Goal: Transaction & Acquisition: Purchase product/service

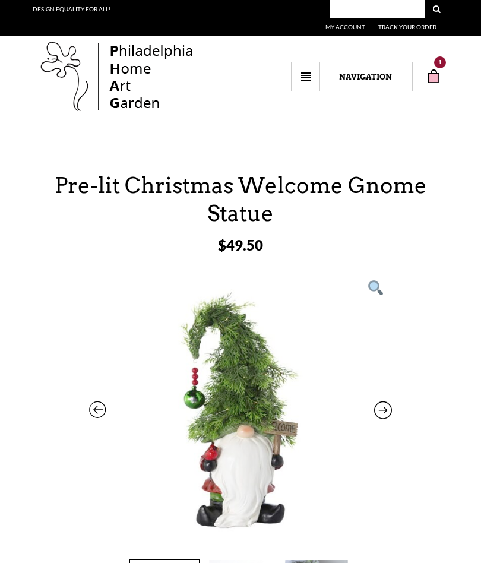
click at [360, 81] on select "Navigation Home Accents — Furniture —— Living —— Dining —— Bedroom —— The White…" at bounding box center [352, 77] width 122 height 30
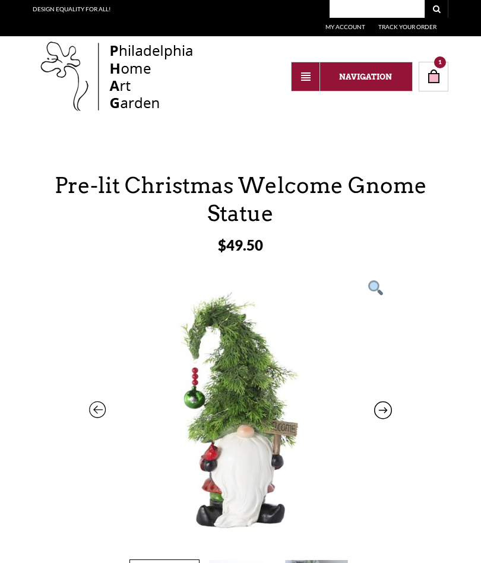
select select "https://thephagshop.com/department/eclectic-home-accents/eclectic-furnishings/b…"
click at [371, 77] on select "Navigation Home Accents — Furniture —— Living —— Dining —— Bedroom —— The White…" at bounding box center [352, 77] width 122 height 30
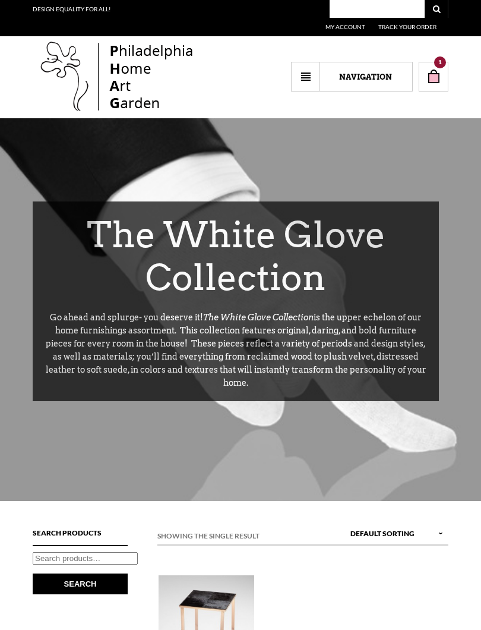
click at [361, 83] on select "Navigation Home Accents — Furniture —— Living —— Dining —— Bedroom —— The White…" at bounding box center [352, 77] width 122 height 30
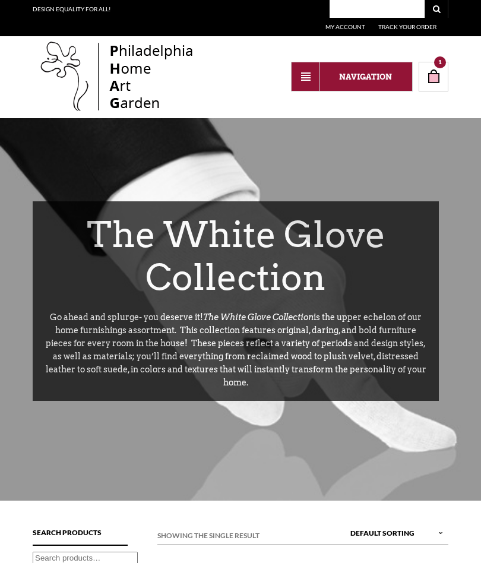
click at [339, 26] on link "My Account" at bounding box center [345, 26] width 40 height 7
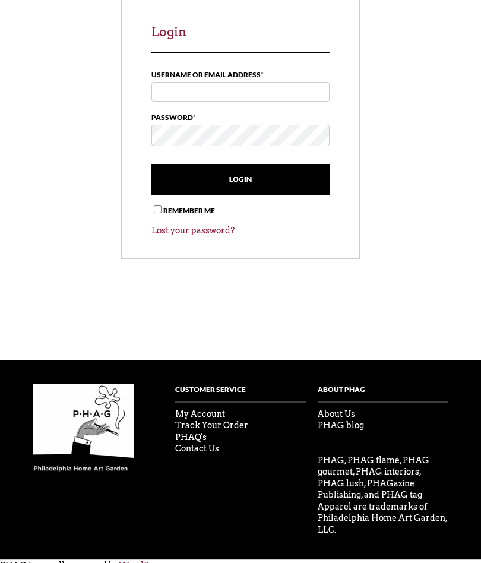
scroll to position [192, 0]
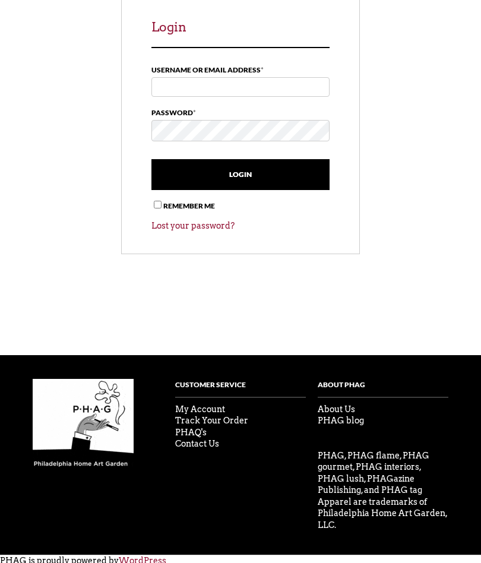
click at [206, 410] on link "My Account" at bounding box center [200, 409] width 50 height 10
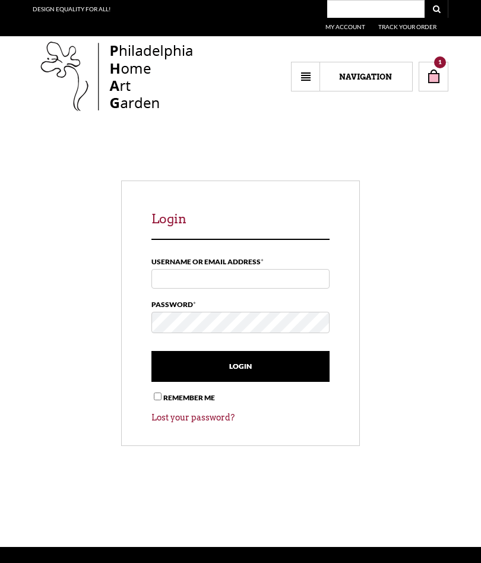
click at [304, 75] on select "Navigation Home Accents — Furniture —— Living —— Dining —— Bedroom —— The White…" at bounding box center [352, 77] width 122 height 30
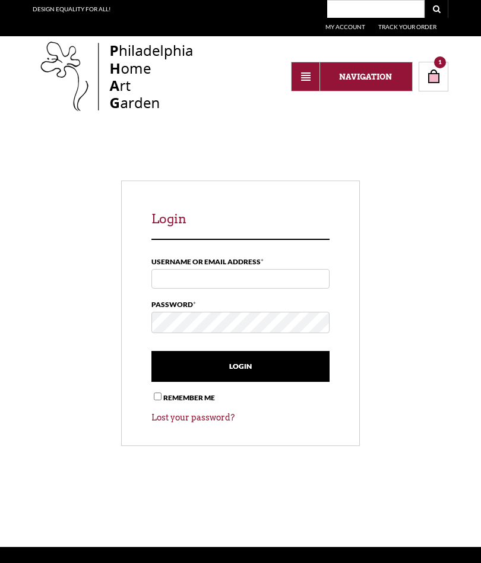
select select "https://thephagshop.com/department/the-rest-something-for-everyone/phag-clearan…"
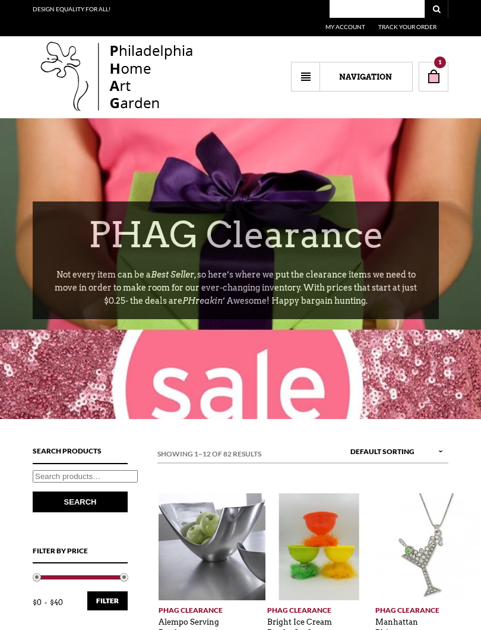
click at [363, 79] on select "Navigation Home Accents — Furniture —— Living —— Dining —— Bedroom —— The White…" at bounding box center [352, 77] width 122 height 30
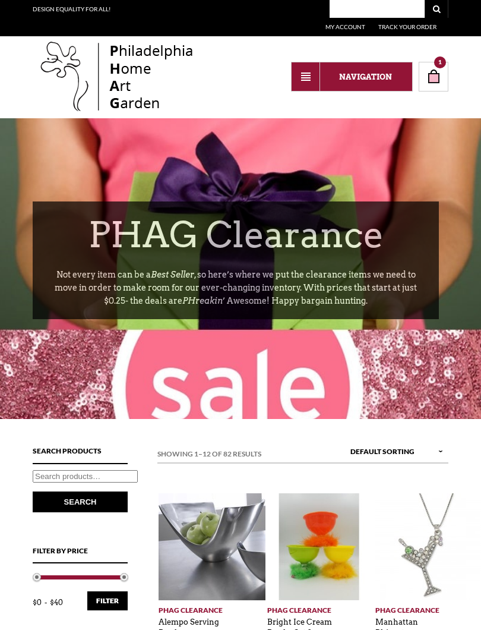
select select "[URL][DOMAIN_NAME]"
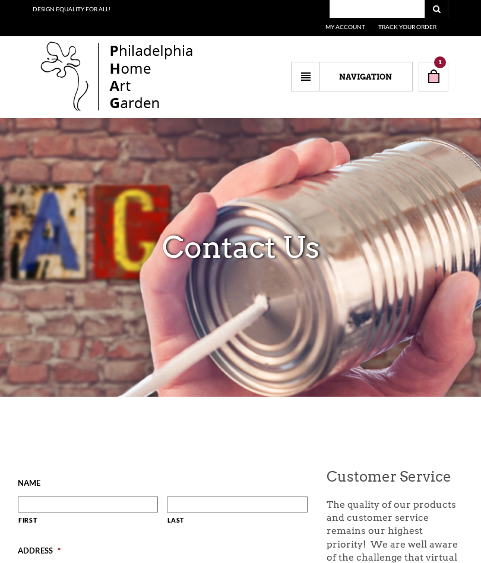
click at [306, 75] on select "Navigation Home Accents — Furniture —— Living —— Dining —— Bedroom —— The White…" at bounding box center [352, 77] width 122 height 30
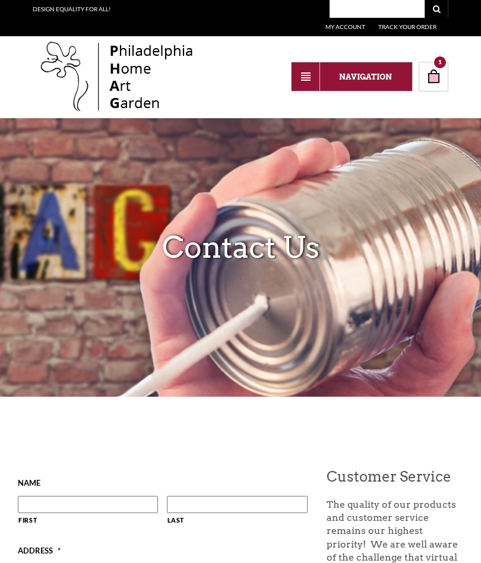
select select "https://thephagshop.com/phag-a-gayborhood-phairy-tale/"
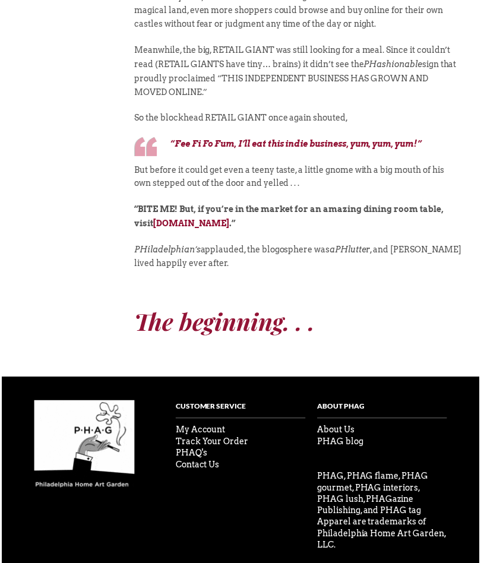
scroll to position [992, 0]
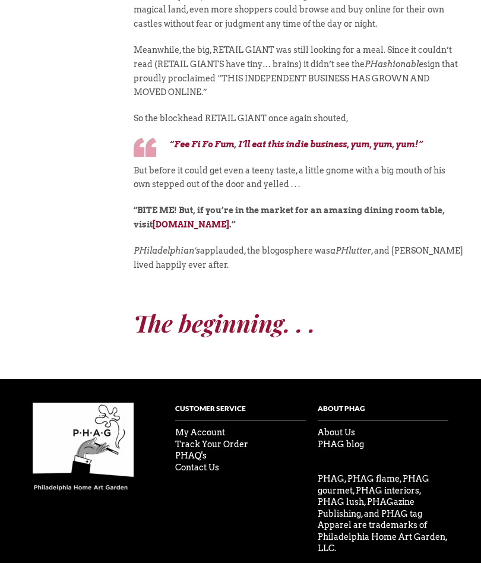
click at [204, 451] on link "PHAQ's" at bounding box center [190, 456] width 31 height 10
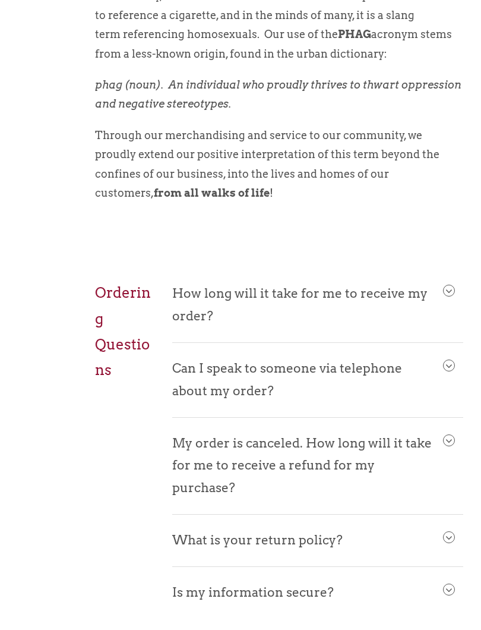
scroll to position [495, 0]
click at [445, 293] on span at bounding box center [449, 291] width 11 height 11
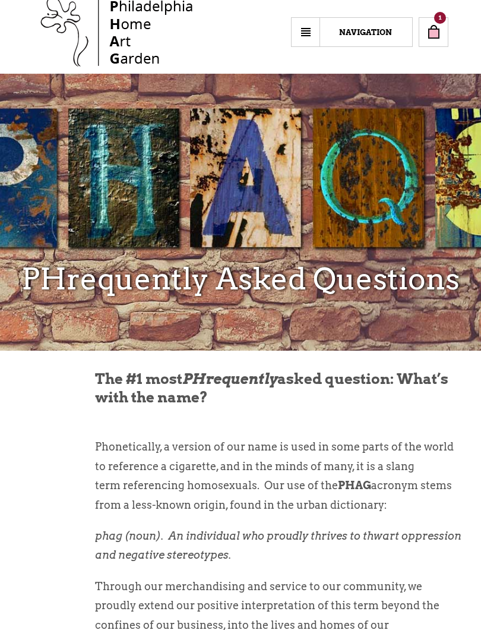
scroll to position [45, 0]
click at [311, 30] on select "Navigation Home Accents — Furniture —— Living —— Dining —— Bedroom —— The White…" at bounding box center [352, 32] width 122 height 30
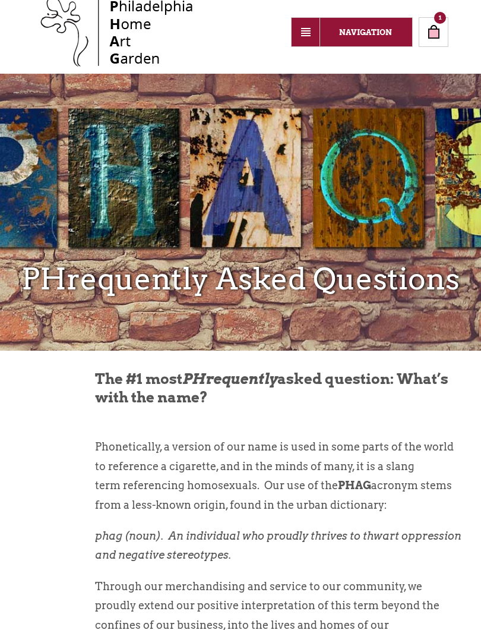
select select "https://thephagshop.com/contact-us/"
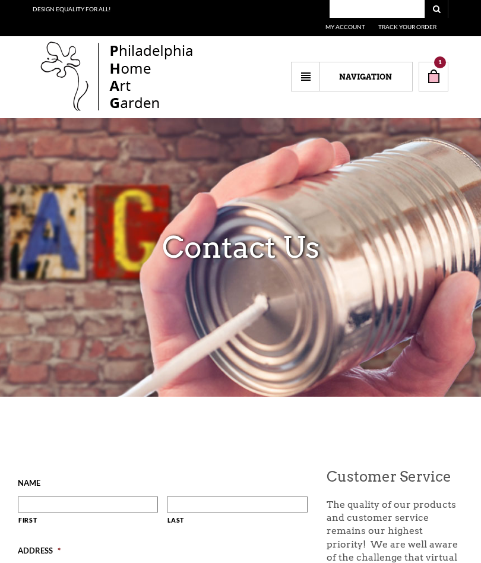
click at [440, 68] on link "1" at bounding box center [434, 77] width 30 height 30
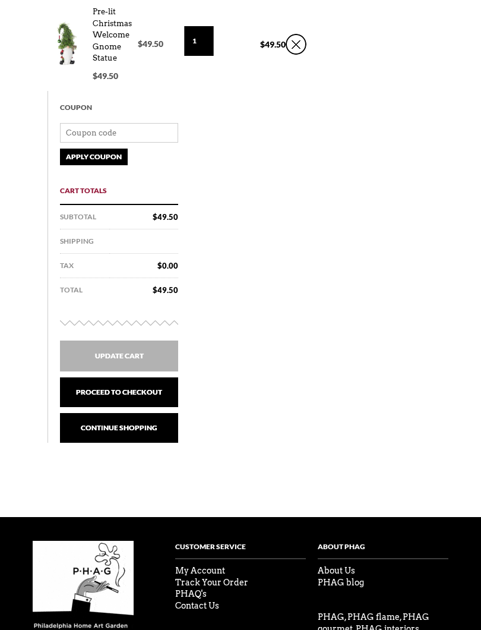
scroll to position [259, 0]
click at [132, 391] on link "Proceed to checkout" at bounding box center [119, 392] width 118 height 30
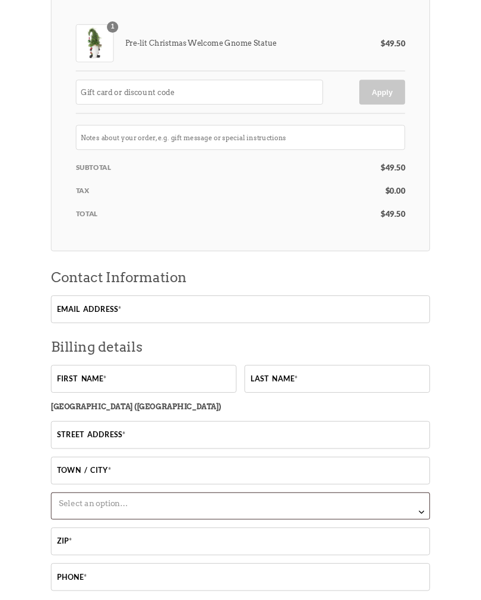
scroll to position [266, 0]
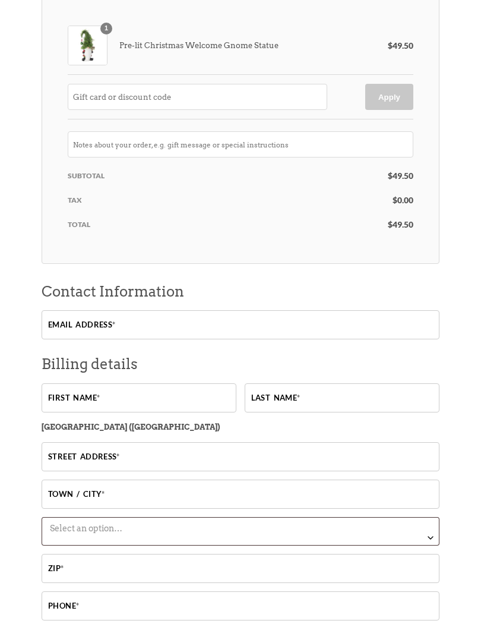
click at [481, 562] on div "Checkout Returning customer? Click here to login If you have shopped with us be…" at bounding box center [240, 476] width 481 height 1165
click at [479, 562] on div "Checkout Returning customer? Click here to login If you have shopped with us be…" at bounding box center [240, 476] width 481 height 1165
click at [117, 325] on input "Email address *" at bounding box center [241, 325] width 398 height 29
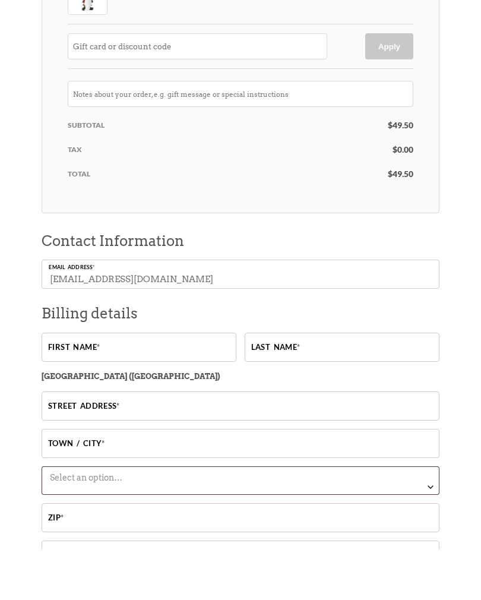
type input "[EMAIL_ADDRESS][DOMAIN_NAME]"
click at [131, 384] on input "First name *" at bounding box center [139, 398] width 195 height 29
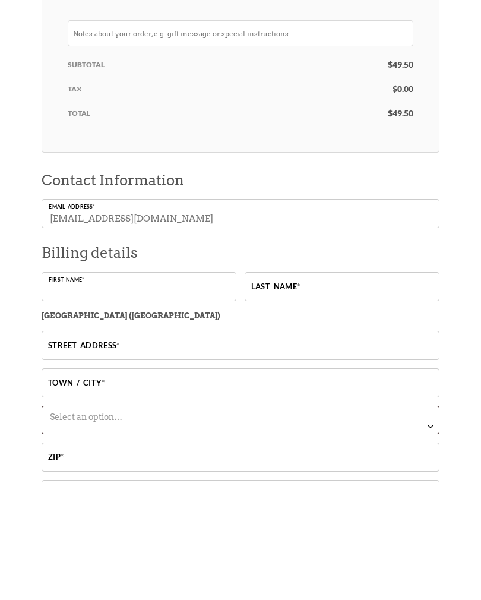
click at [435, 442] on input "Street address *" at bounding box center [241, 456] width 398 height 29
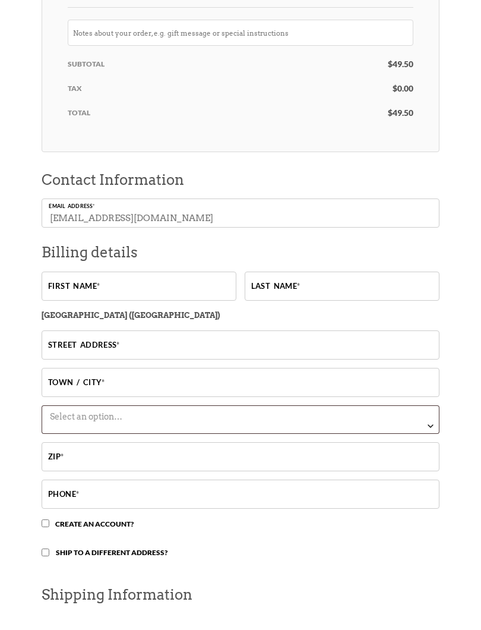
scroll to position [378, 0]
type input "[STREET_ADDRESS]"
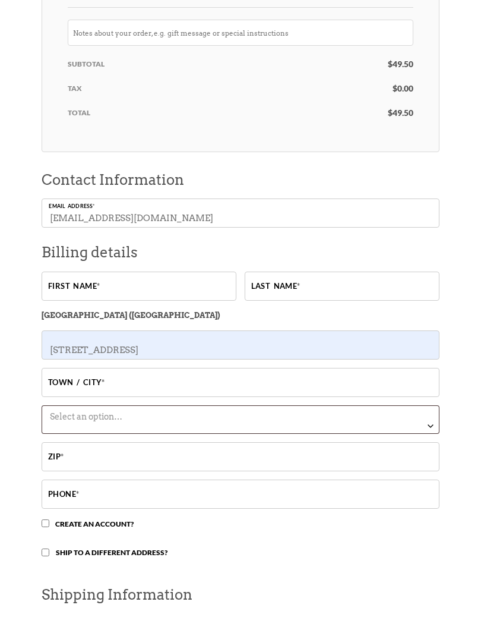
type input "[GEOGRAPHIC_DATA]"
select select "KS"
type input "66205"
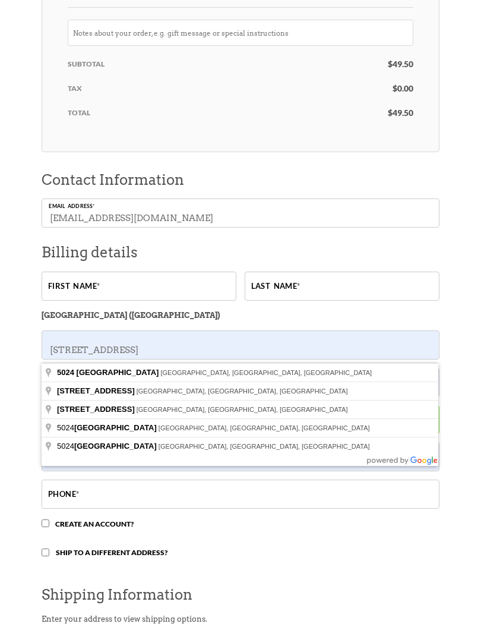
click at [163, 367] on div "[STREET_ADDRESS]" at bounding box center [240, 372] width 397 height 18
click at [160, 370] on span "[GEOGRAPHIC_DATA], [GEOGRAPHIC_DATA], [GEOGRAPHIC_DATA]" at bounding box center [265, 372] width 211 height 7
click at [63, 374] on span "5024" at bounding box center [65, 372] width 17 height 9
click at [96, 290] on input "First name *" at bounding box center [139, 285] width 195 height 29
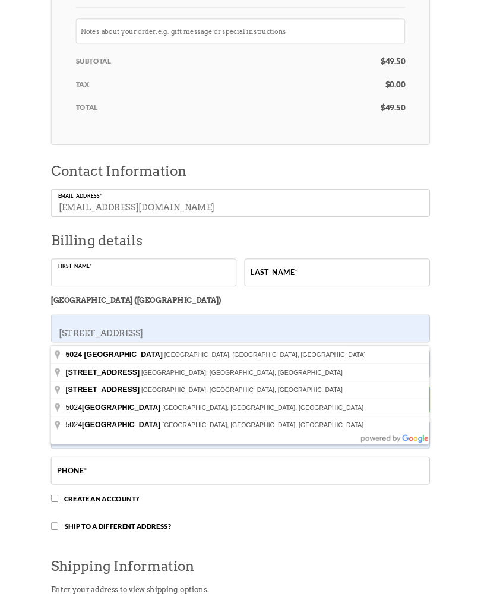
scroll to position [378, 0]
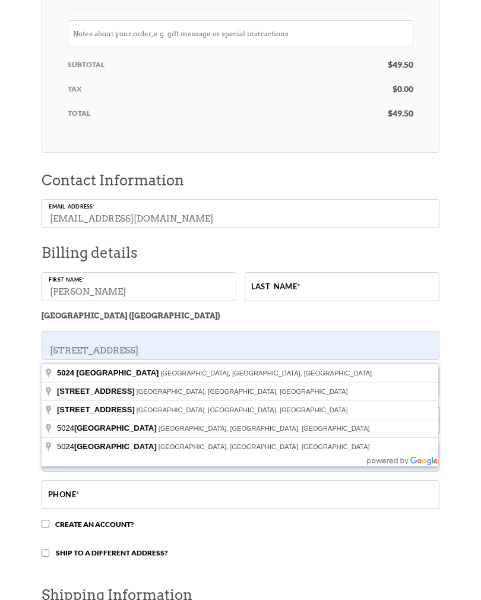
type input "[PERSON_NAME]"
click at [296, 289] on input "Last name *" at bounding box center [342, 286] width 195 height 29
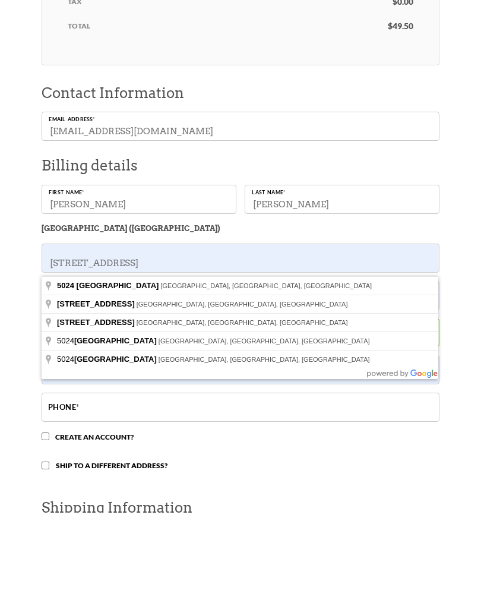
type input "[PERSON_NAME]"
click at [178, 369] on span "[GEOGRAPHIC_DATA], [GEOGRAPHIC_DATA], [GEOGRAPHIC_DATA]" at bounding box center [265, 372] width 211 height 7
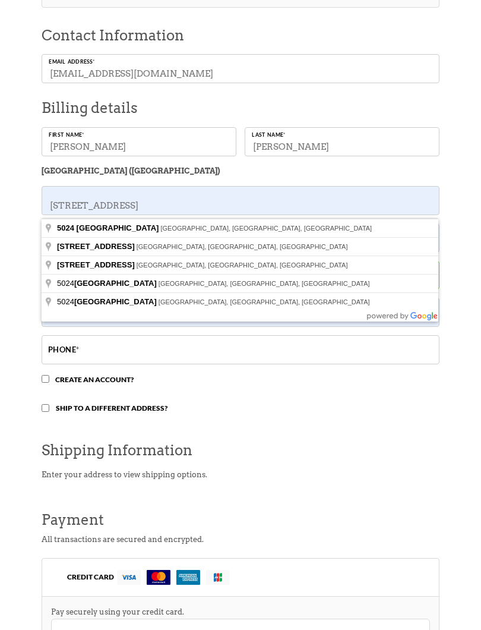
scroll to position [523, 0]
click at [417, 418] on p "Ship to a different address?" at bounding box center [241, 409] width 398 height 17
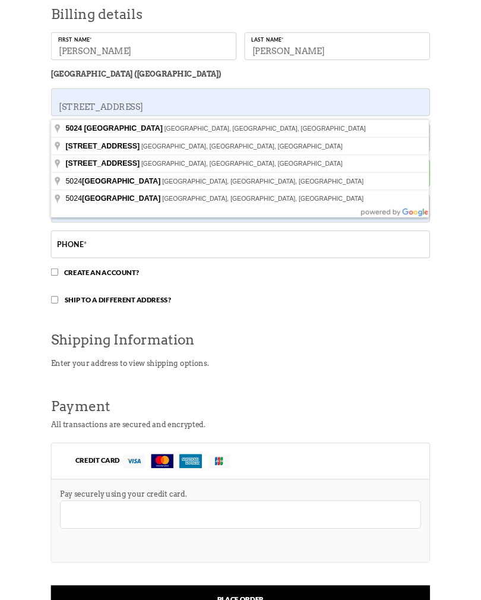
scroll to position [616, 0]
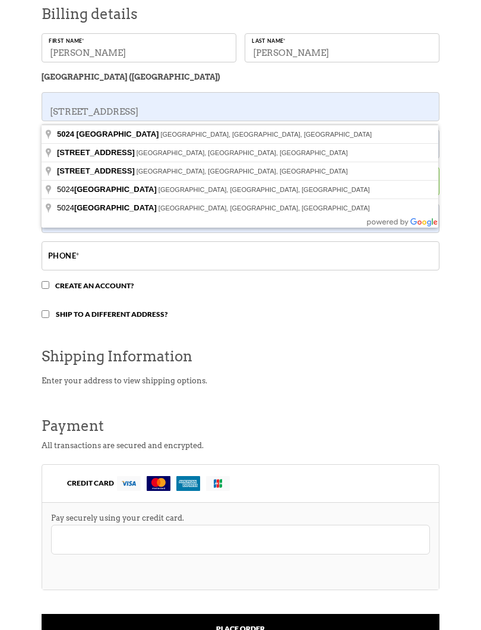
click at [108, 258] on input "Phone *" at bounding box center [241, 256] width 398 height 29
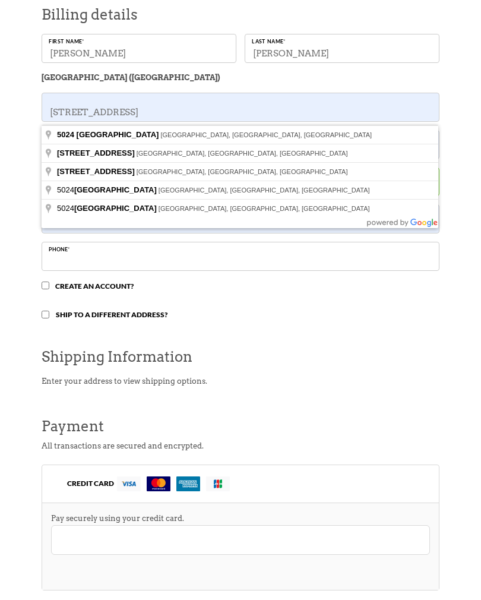
click at [49, 289] on input "Create an account?" at bounding box center [46, 286] width 8 height 8
checkbox input "true"
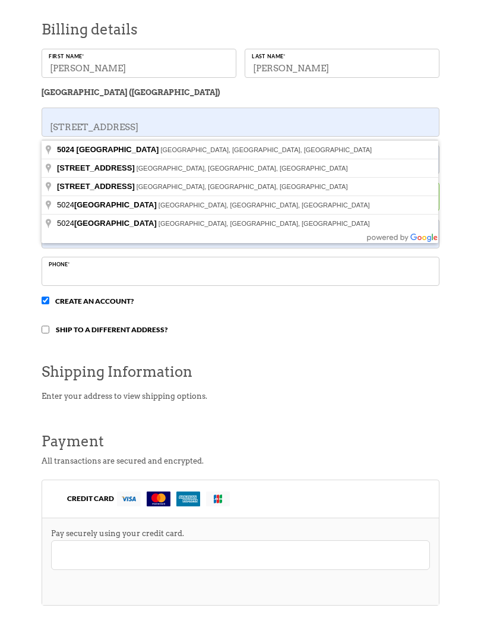
scroll to position [617, 0]
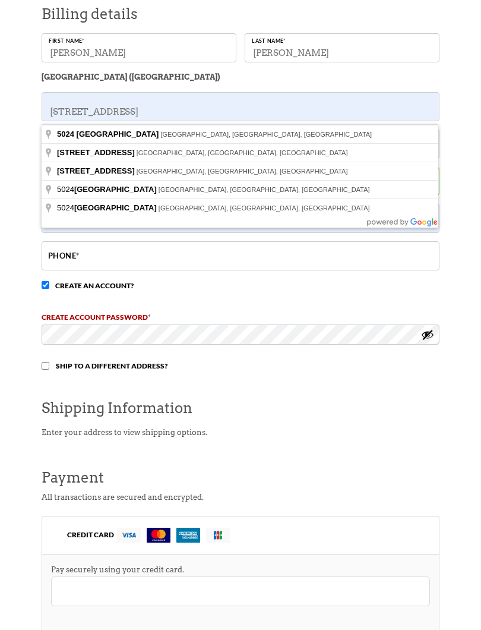
click at [103, 261] on input "Phone *" at bounding box center [241, 255] width 398 height 29
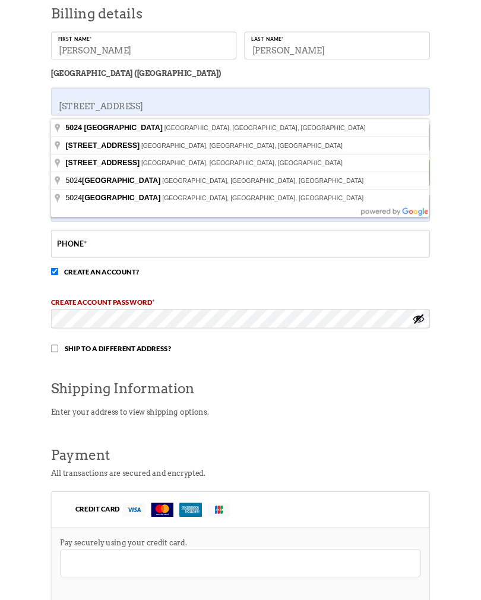
scroll to position [616, 0]
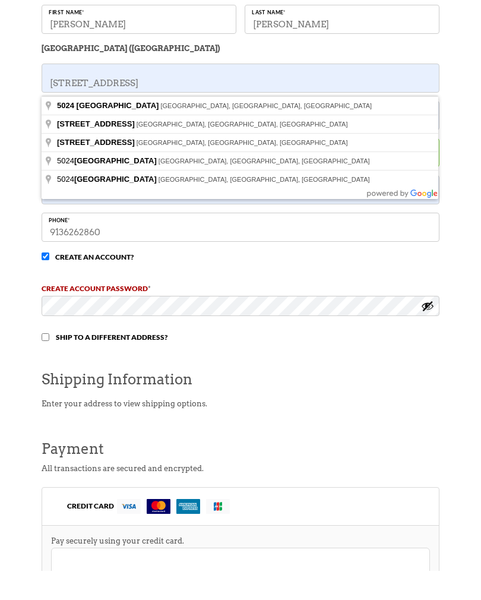
type input "9136262860"
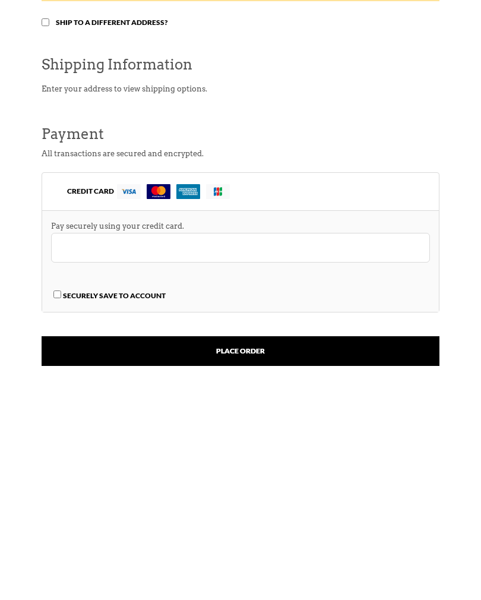
scroll to position [817, 0]
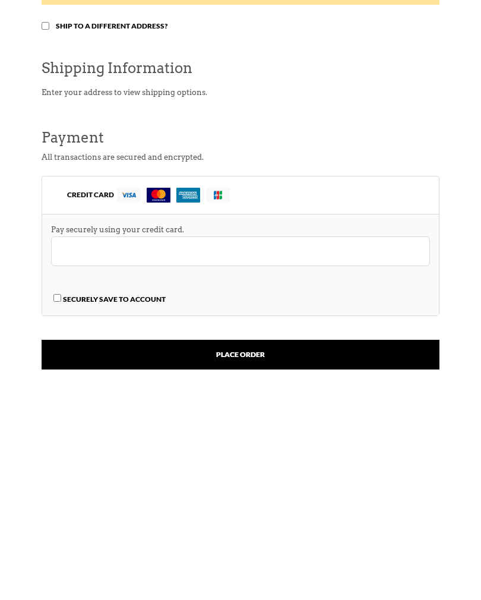
click at [155, 211] on h3 "Shipping Information" at bounding box center [241, 224] width 398 height 26
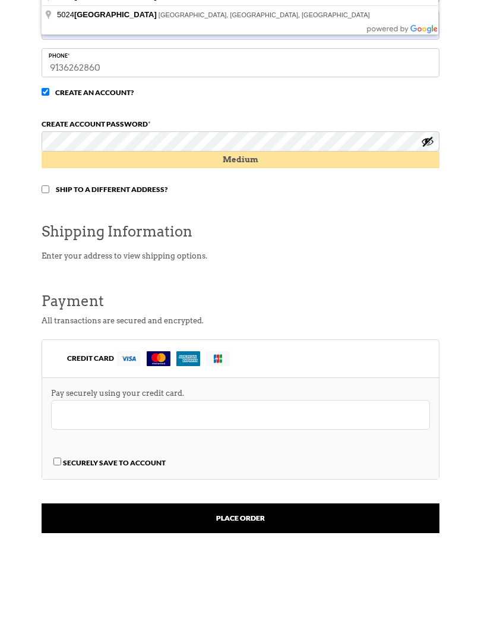
scroll to position [810, 0]
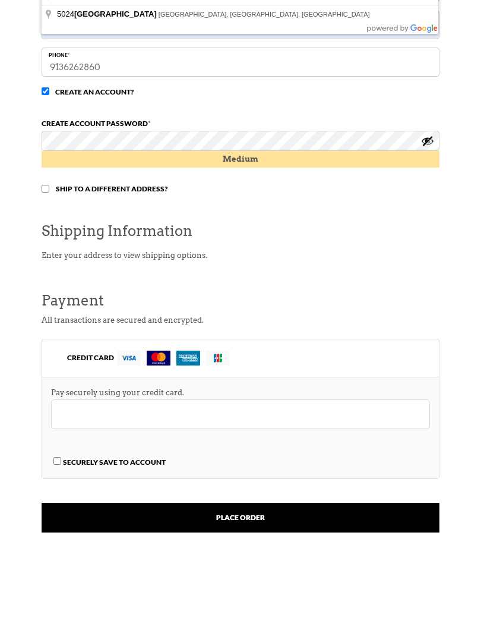
click at [209, 363] on img at bounding box center [218, 357] width 24 height 15
click at [0, 0] on input "CREDIT CARD" at bounding box center [0, 0] width 0 height 0
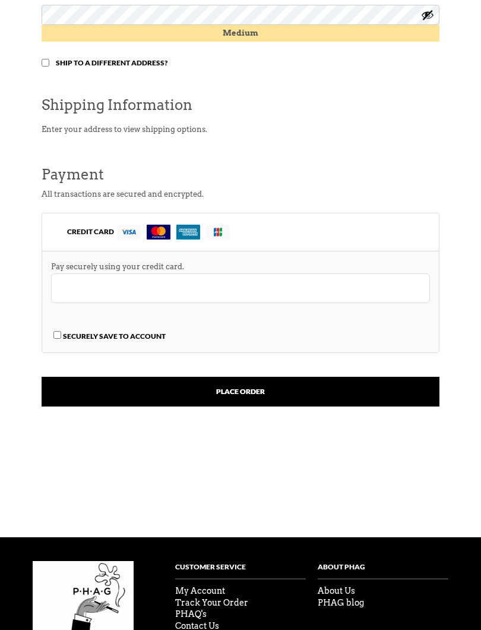
scroll to position [944, 0]
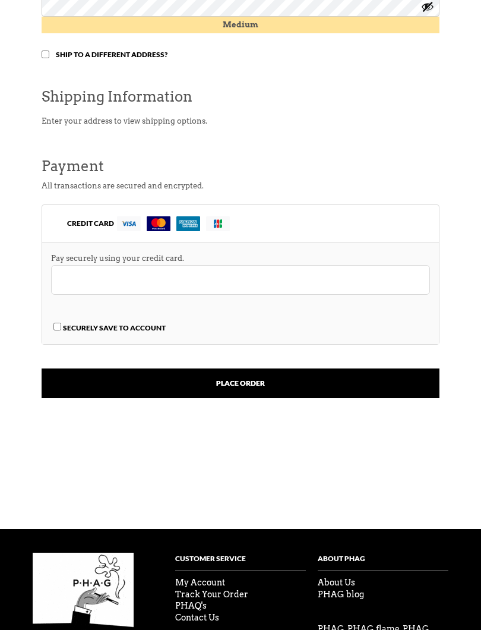
click at [57, 330] on input "Securely Save to Account" at bounding box center [57, 327] width 8 height 8
checkbox input "true"
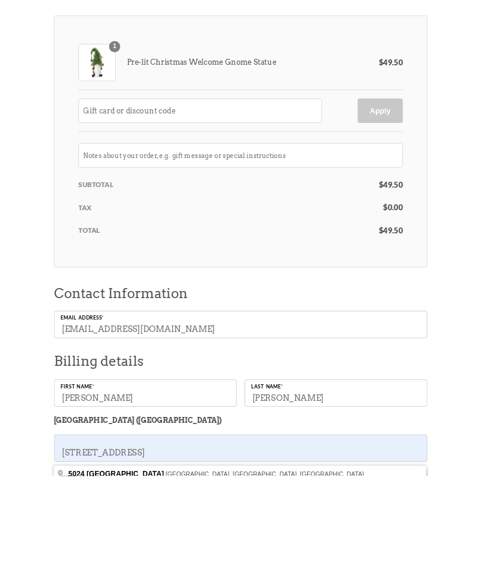
scroll to position [0, 0]
